Goal: Task Accomplishment & Management: Complete application form

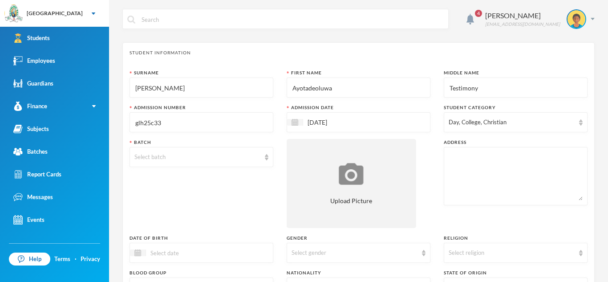
scroll to position [0, 0]
click at [266, 159] on img at bounding box center [267, 157] width 4 height 6
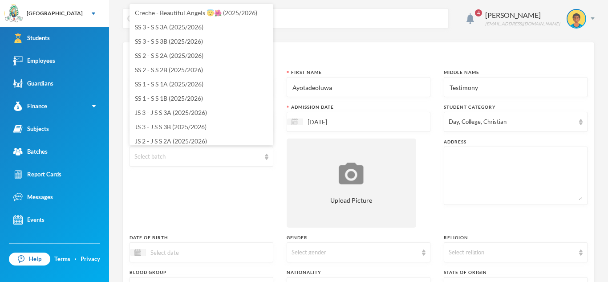
click at [178, 166] on span "JS 1 - J S S 1A (2025/2026)" at bounding box center [171, 170] width 72 height 8
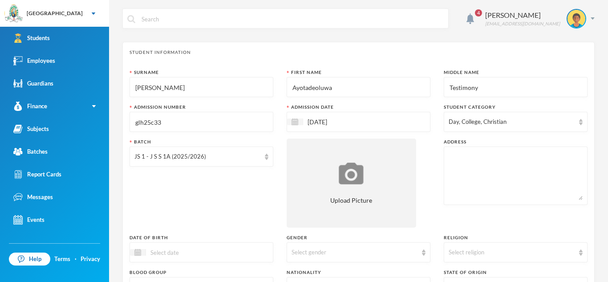
click at [448, 150] on div at bounding box center [516, 175] width 144 height 58
click at [449, 158] on textarea at bounding box center [516, 175] width 134 height 49
click at [499, 158] on textarea "8,[PERSON_NAME] shoroye egbado" at bounding box center [516, 175] width 134 height 49
type textarea "[STREET_ADDRESS][PERSON_NAME]"
click at [137, 255] on div at bounding box center [138, 252] width 16 height 7
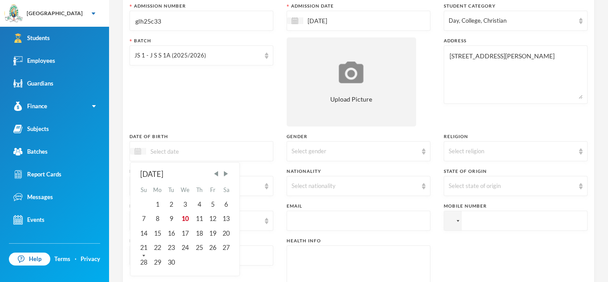
scroll to position [108, 0]
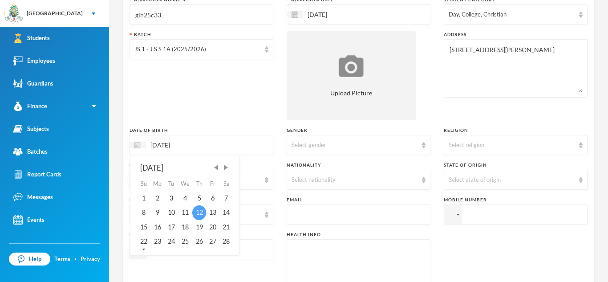
type input "[DATE]"
click at [202, 212] on div "12" at bounding box center [198, 212] width 13 height 14
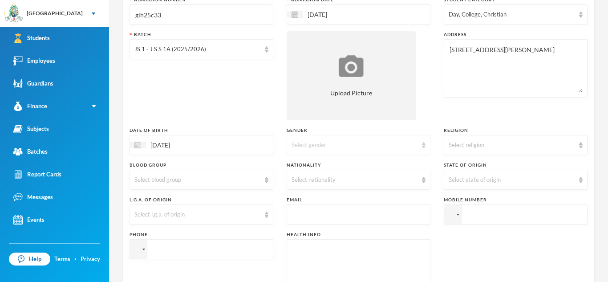
click at [424, 145] on img at bounding box center [424, 145] width 4 height 6
click at [296, 168] on span "[DEMOGRAPHIC_DATA]" at bounding box center [327, 166] width 70 height 8
click at [579, 148] on img at bounding box center [581, 145] width 4 height 6
click at [476, 167] on span "[DEMOGRAPHIC_DATA]" at bounding box center [484, 166] width 70 height 8
click at [263, 177] on div "Select blood group" at bounding box center [201, 180] width 144 height 20
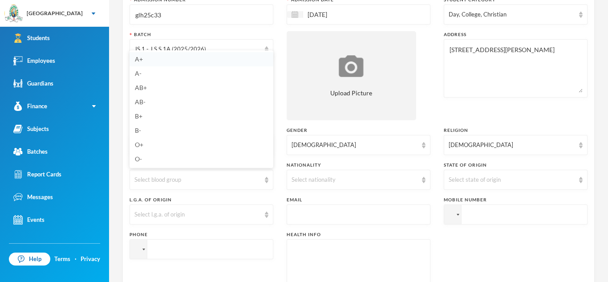
click at [139, 58] on span "A+" at bounding box center [139, 59] width 8 height 8
click at [422, 177] on img at bounding box center [424, 180] width 4 height 6
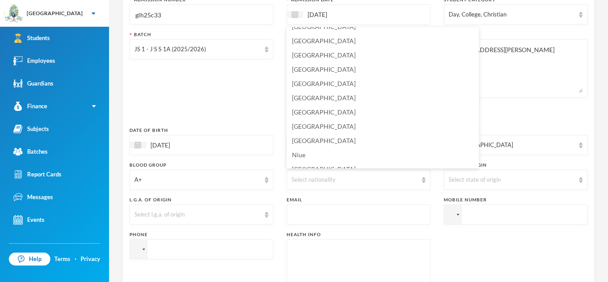
scroll to position [2156, 0]
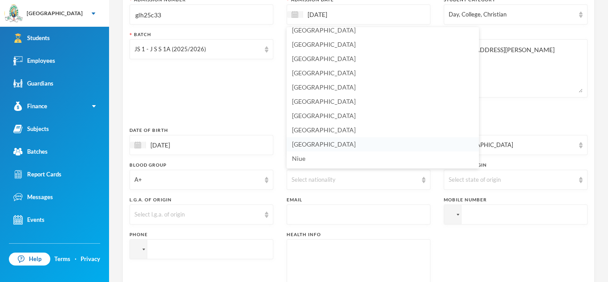
click at [309, 147] on span "[GEOGRAPHIC_DATA]" at bounding box center [324, 144] width 64 height 8
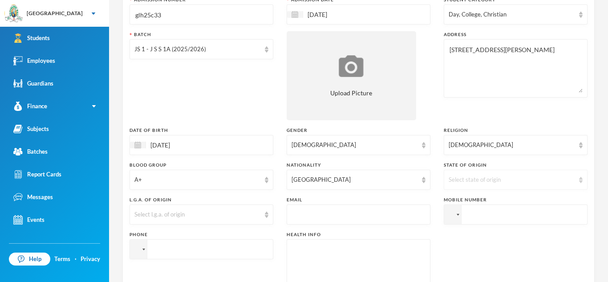
click at [582, 178] on img at bounding box center [581, 180] width 4 height 6
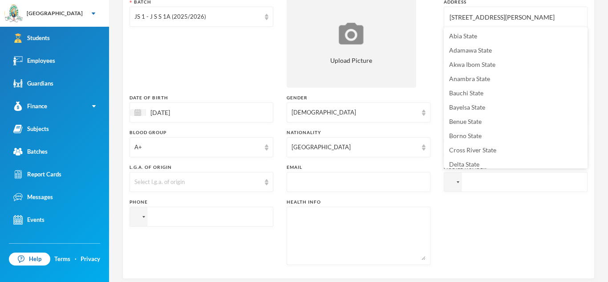
scroll to position [138, 0]
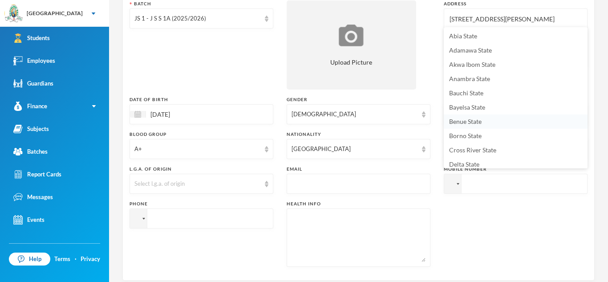
click at [543, 115] on li "Benue State" at bounding box center [516, 121] width 144 height 14
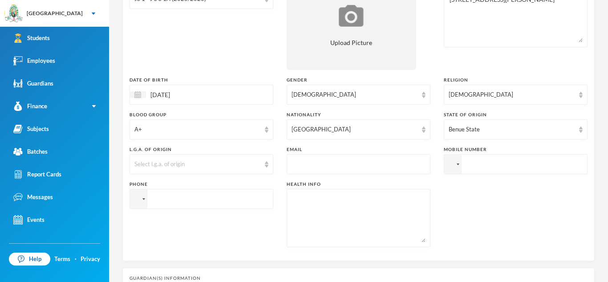
scroll to position [161, 0]
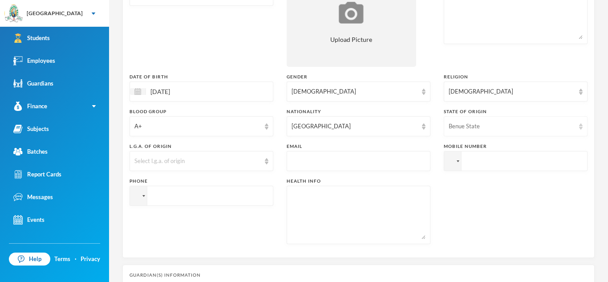
click at [579, 123] on img at bounding box center [581, 126] width 4 height 6
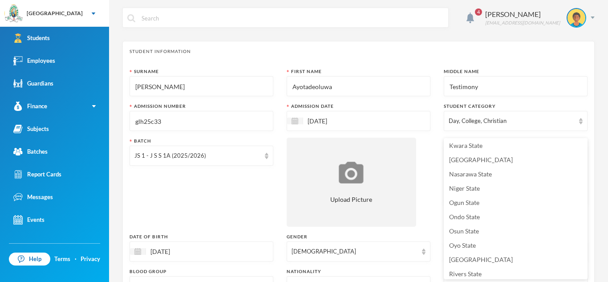
scroll to position [329, 0]
click at [464, 163] on li "[GEOGRAPHIC_DATA]" at bounding box center [516, 159] width 144 height 14
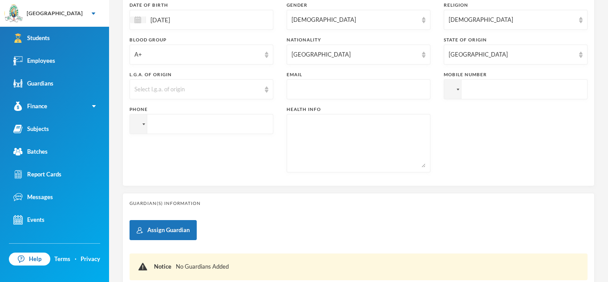
scroll to position [240, 0]
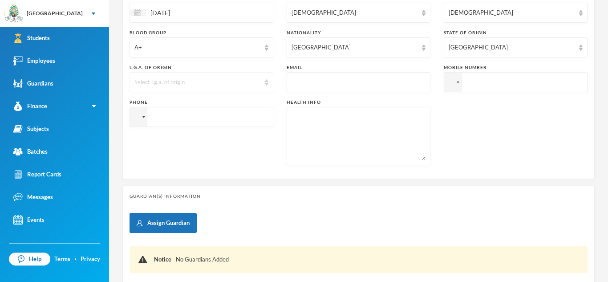
click at [267, 84] on img at bounding box center [267, 82] width 4 height 6
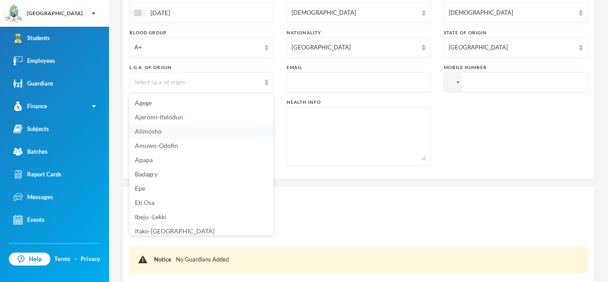
click at [146, 128] on span "Alimosho" at bounding box center [148, 131] width 27 height 8
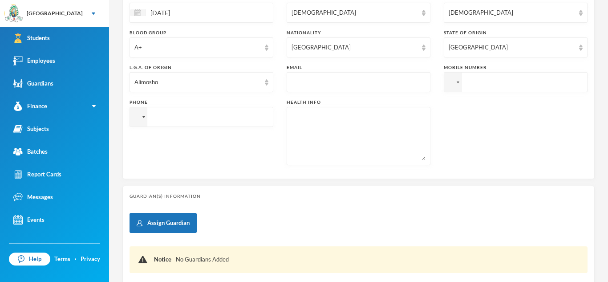
click at [291, 81] on input "text" at bounding box center [358, 83] width 134 height 20
type input "[EMAIL_ADDRESS][DOMAIN_NAME]"
click at [466, 81] on input "tel" at bounding box center [516, 82] width 144 height 20
type input "[PHONE_NUMBER]"
click at [301, 126] on textarea at bounding box center [358, 136] width 134 height 49
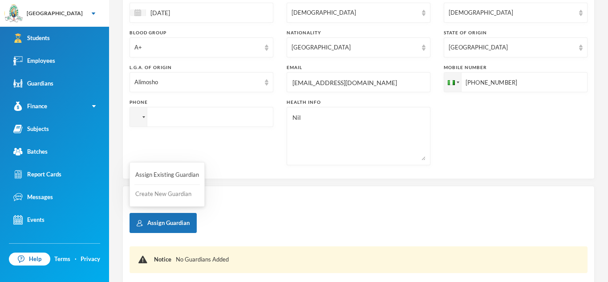
type textarea "Nil"
click at [159, 192] on button "Create New Guardian" at bounding box center [166, 194] width 65 height 16
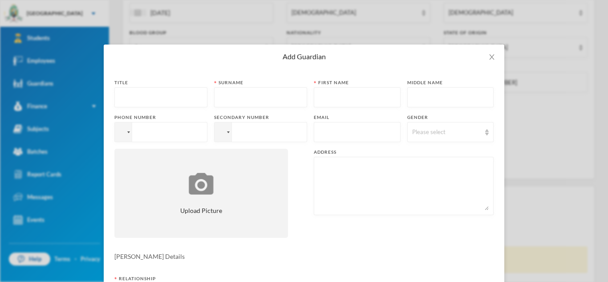
click at [122, 93] on input "text" at bounding box center [160, 98] width 83 height 20
type input "Mr."
click at [215, 98] on div at bounding box center [260, 97] width 93 height 20
click at [217, 96] on div at bounding box center [260, 97] width 93 height 20
click at [220, 96] on input "text" at bounding box center [260, 98] width 83 height 20
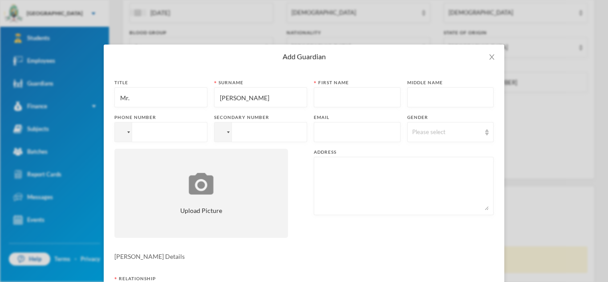
type input "[PERSON_NAME]"
click at [319, 94] on input "text" at bounding box center [357, 98] width 77 height 20
type input "o"
type input "Oluwadamilola"
click at [137, 131] on input "tel" at bounding box center [160, 132] width 93 height 20
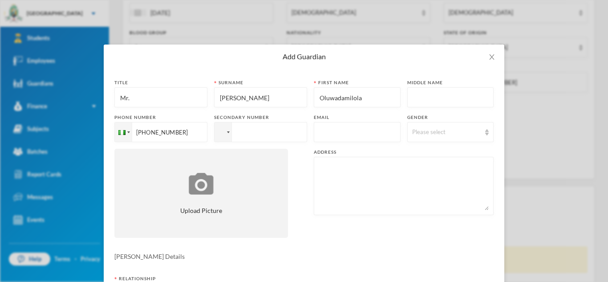
type input "[PHONE_NUMBER]"
click at [318, 133] on div at bounding box center [357, 132] width 87 height 20
click at [317, 133] on div at bounding box center [357, 132] width 87 height 20
click at [316, 127] on div at bounding box center [357, 132] width 87 height 20
click at [319, 133] on input "text" at bounding box center [357, 132] width 77 height 20
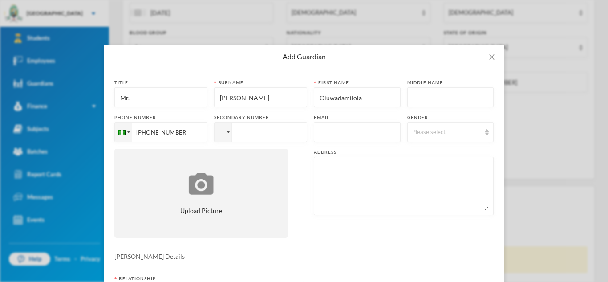
click at [131, 98] on input "Mr." at bounding box center [160, 98] width 83 height 20
type input "Mrs."
click at [318, 131] on div at bounding box center [357, 132] width 87 height 20
click at [317, 132] on div at bounding box center [357, 132] width 87 height 20
click at [319, 130] on input "text" at bounding box center [357, 132] width 77 height 20
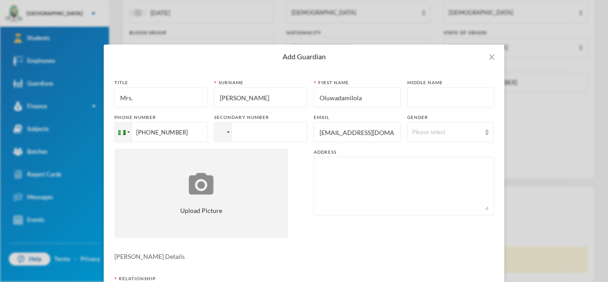
scroll to position [0, 0]
type input "[EMAIL_ADDRESS][DOMAIN_NAME]"
click at [485, 133] on img at bounding box center [487, 132] width 4 height 6
click at [471, 171] on li "[DEMOGRAPHIC_DATA]" at bounding box center [450, 167] width 87 height 14
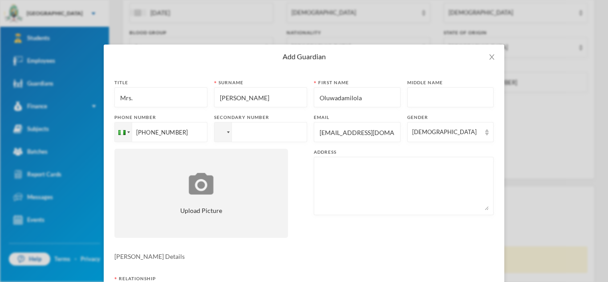
click at [320, 170] on textarea at bounding box center [404, 186] width 170 height 49
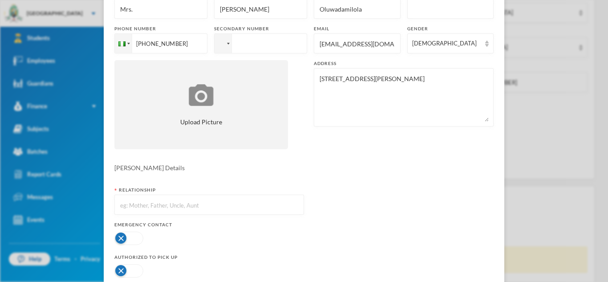
scroll to position [108, 0]
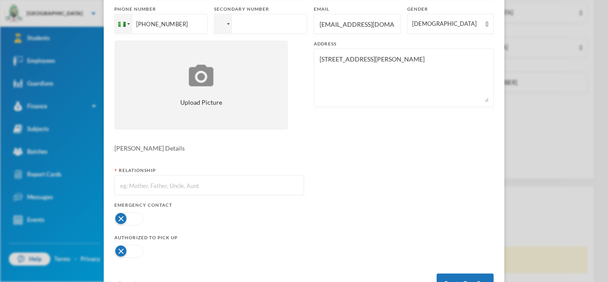
type textarea "[STREET_ADDRESS][PERSON_NAME]"
click at [121, 186] on input "text" at bounding box center [209, 185] width 180 height 20
type input "Mother"
click at [137, 214] on button "button" at bounding box center [128, 218] width 29 height 13
click at [133, 257] on button "button" at bounding box center [128, 250] width 29 height 13
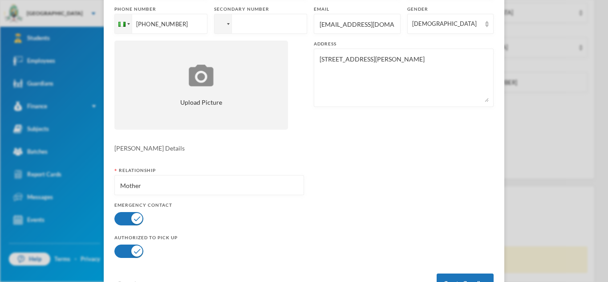
scroll to position [141, 0]
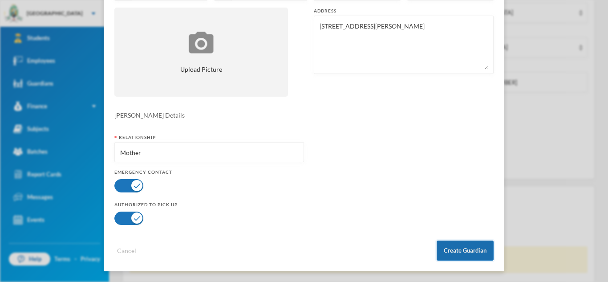
click at [461, 257] on button "Create Guardian" at bounding box center [465, 250] width 57 height 20
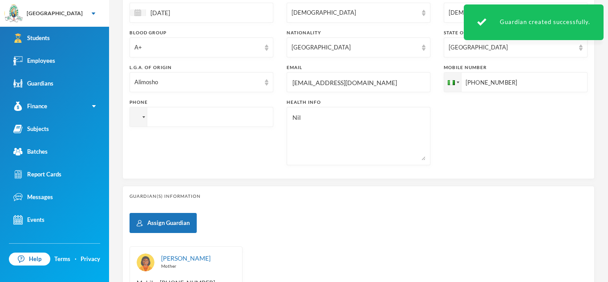
scroll to position [379, 0]
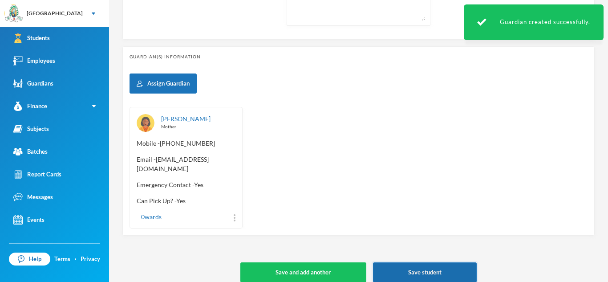
click at [429, 266] on button "Save student" at bounding box center [425, 272] width 104 height 20
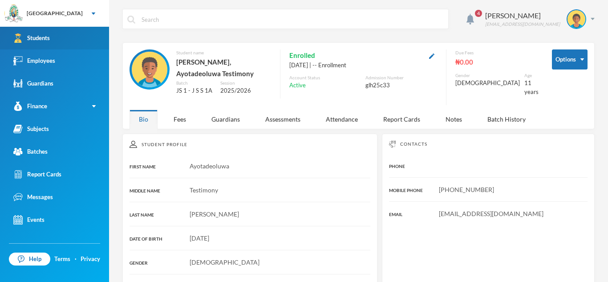
click at [59, 36] on link "Students" at bounding box center [54, 38] width 109 height 23
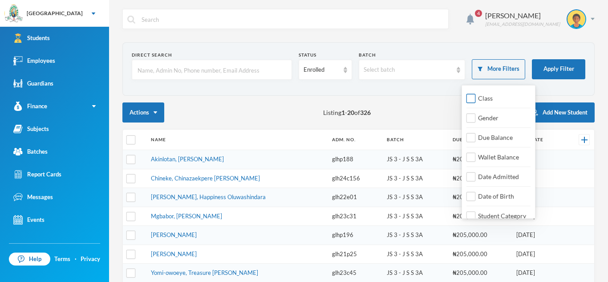
click at [471, 98] on input "Class" at bounding box center [470, 98] width 9 height 9
checkbox input "true"
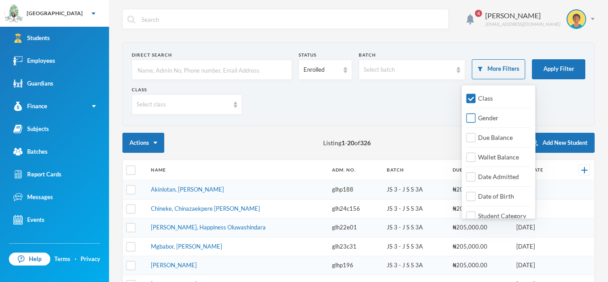
click at [469, 119] on input "Gender" at bounding box center [470, 117] width 9 height 9
checkbox input "true"
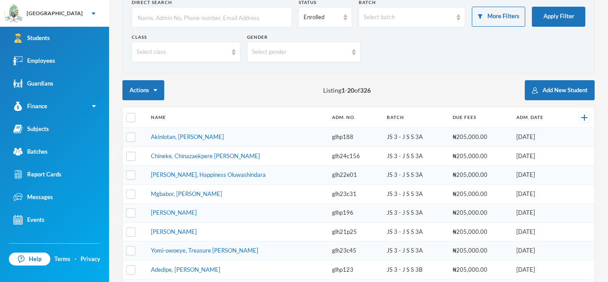
scroll to position [54, 0]
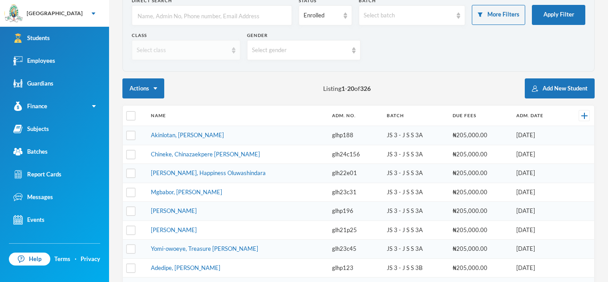
click at [230, 47] on div "Select class" at bounding box center [186, 50] width 109 height 20
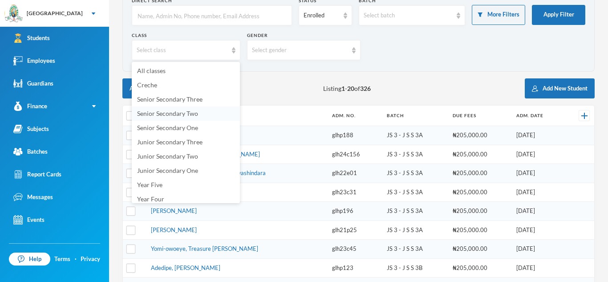
click at [210, 113] on li "Senior Secondary Two" at bounding box center [186, 113] width 108 height 14
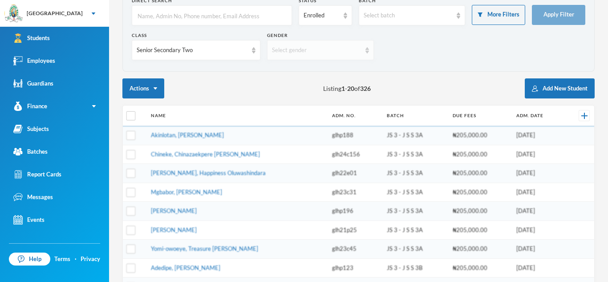
click at [319, 50] on div "Select gender" at bounding box center [316, 50] width 89 height 9
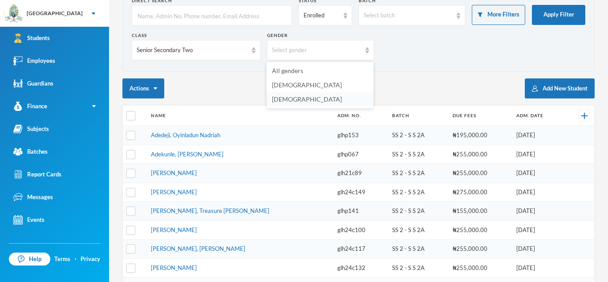
click at [316, 101] on li "[DEMOGRAPHIC_DATA]" at bounding box center [320, 99] width 107 height 14
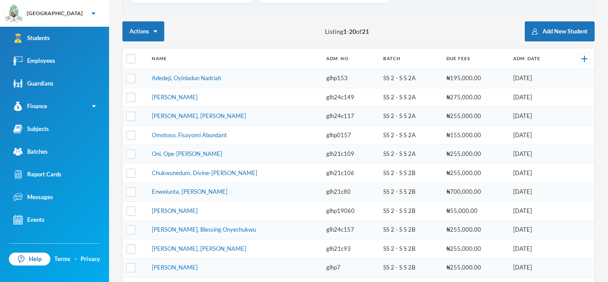
scroll to position [0, 0]
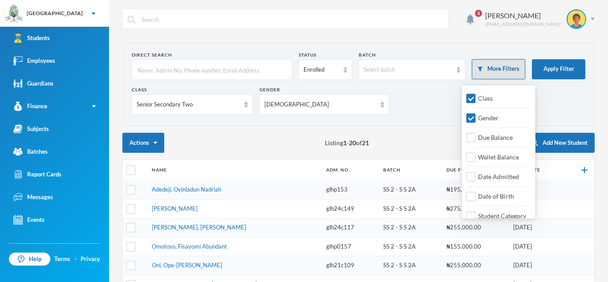
click at [515, 66] on button "More Filters" at bounding box center [498, 69] width 53 height 20
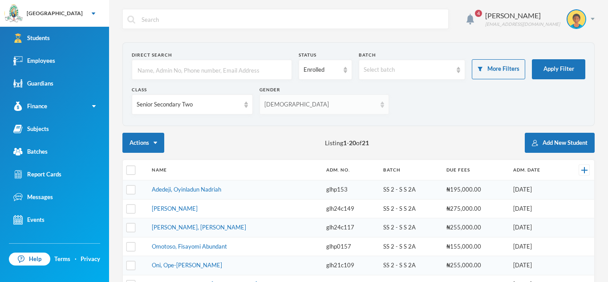
click at [380, 105] on img at bounding box center [382, 104] width 4 height 6
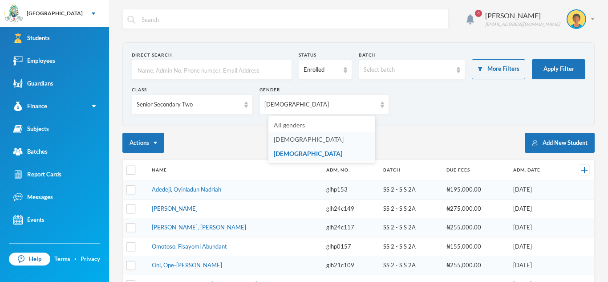
click at [360, 134] on li "[DEMOGRAPHIC_DATA]" at bounding box center [321, 139] width 107 height 14
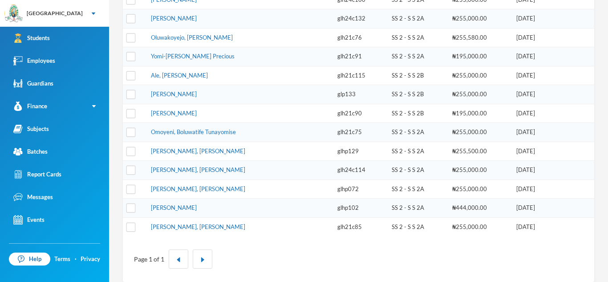
scroll to position [248, 0]
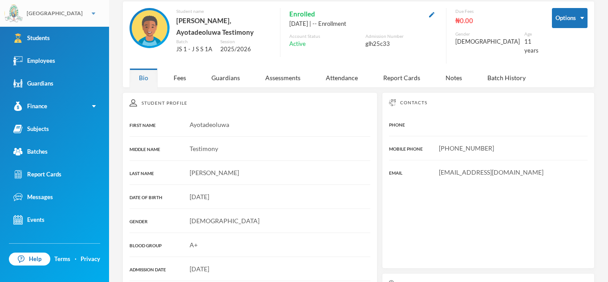
scroll to position [162, 0]
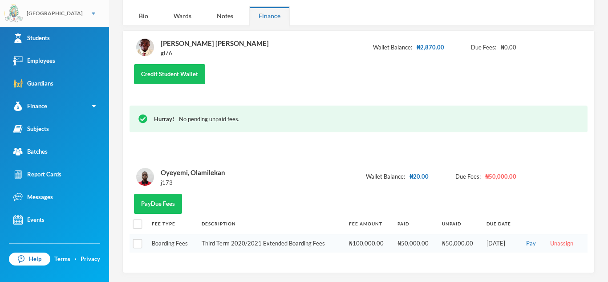
scroll to position [98, 0]
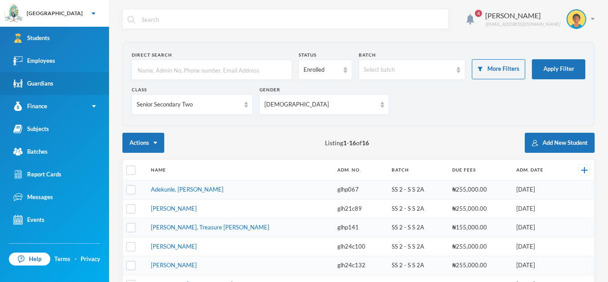
click at [50, 86] on div "Guardians" at bounding box center [33, 83] width 40 height 9
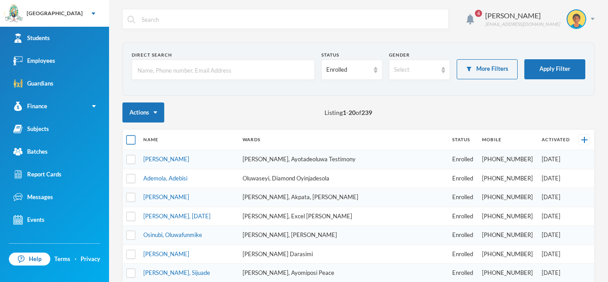
click at [131, 140] on input "checkbox" at bounding box center [130, 139] width 9 height 9
checkbox input "true"
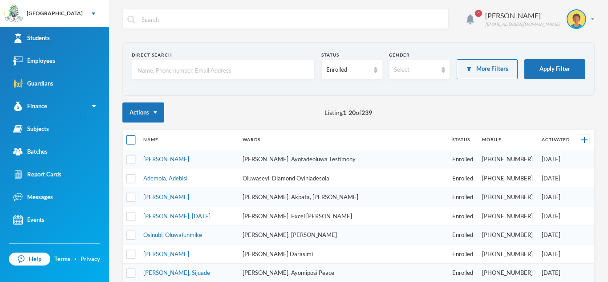
checkbox input "true"
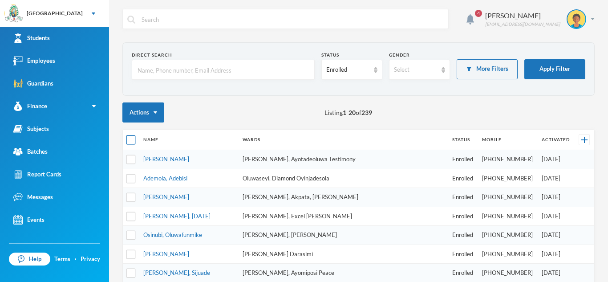
checkbox input "true"
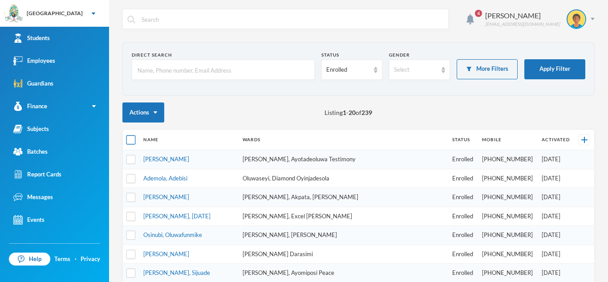
checkbox input "true"
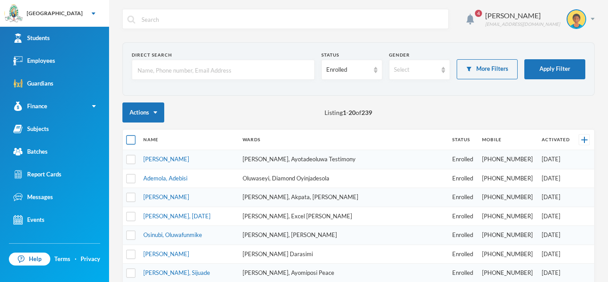
checkbox input "true"
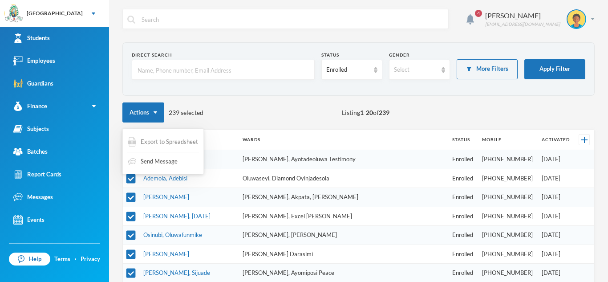
click at [156, 139] on span "Export to Spreadsheet" at bounding box center [169, 141] width 57 height 9
